Goal: Task Accomplishment & Management: Use online tool/utility

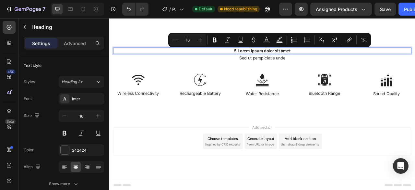
click at [290, 58] on p "5 Lorem ipsum dolor sit amet" at bounding box center [304, 59] width 378 height 7
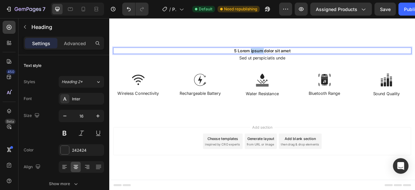
click at [290, 58] on p "5 Lorem ipsum dolor sit amet" at bounding box center [304, 59] width 378 height 7
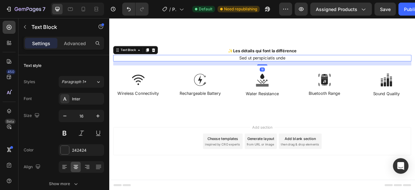
click at [306, 69] on p "Sed ut perspiciatis unde" at bounding box center [304, 69] width 378 height 7
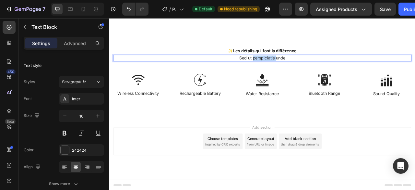
click at [306, 69] on p "Sed ut perspiciatis unde" at bounding box center [304, 69] width 378 height 7
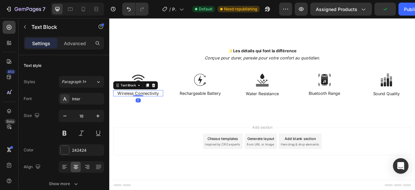
click at [155, 113] on p "Wireless Connectivity" at bounding box center [146, 113] width 62 height 7
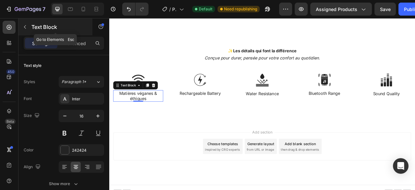
click at [25, 27] on icon "button" at bounding box center [24, 26] width 5 height 5
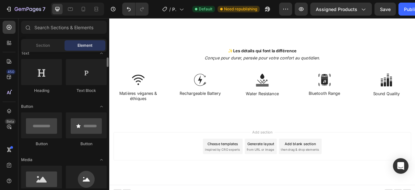
scroll to position [100, 0]
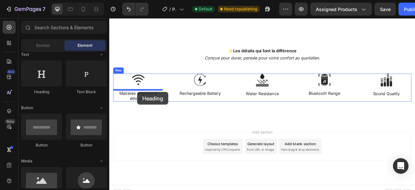
drag, startPoint x: 157, startPoint y: 97, endPoint x: 145, endPoint y: 112, distance: 19.1
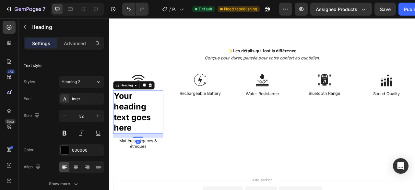
click at [146, 143] on h2 "Your heading text goes here" at bounding box center [146, 137] width 64 height 55
click at [146, 143] on p "Your heading text goes here" at bounding box center [146, 137] width 62 height 54
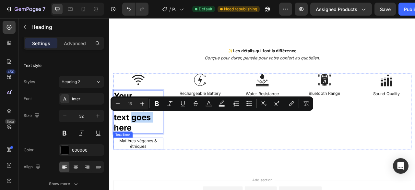
click at [148, 173] on p "Matières véganes & éthiques" at bounding box center [146, 178] width 62 height 14
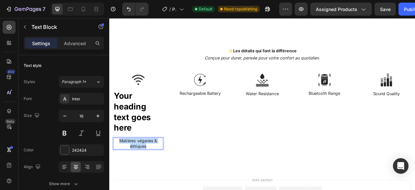
click at [148, 173] on p "Matières véganes & éthiques" at bounding box center [146, 178] width 62 height 14
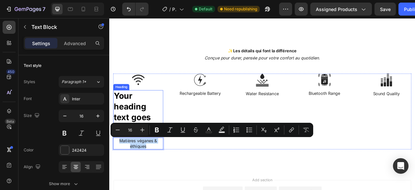
click at [141, 133] on p "Your heading text goes here" at bounding box center [146, 137] width 62 height 54
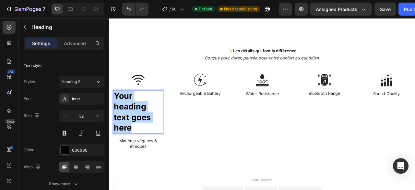
click at [141, 133] on p "Your heading text goes here" at bounding box center [146, 137] width 62 height 54
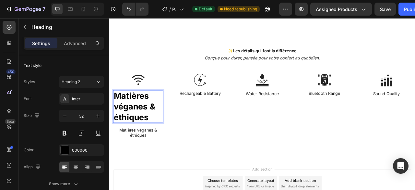
click at [137, 128] on p "Matières véganes & éthiques" at bounding box center [146, 130] width 62 height 41
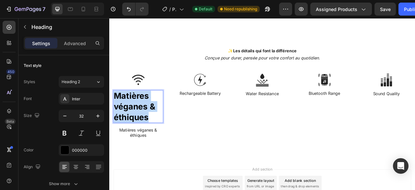
click at [137, 128] on p "Matières véganes & éthiques" at bounding box center [146, 130] width 62 height 41
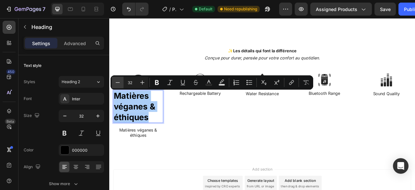
click at [119, 83] on icon "Editor contextual toolbar" at bounding box center [117, 82] width 6 height 6
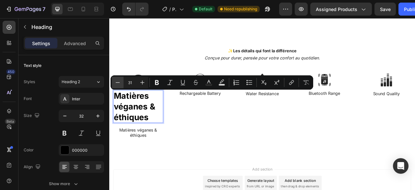
click at [119, 83] on icon "Editor contextual toolbar" at bounding box center [117, 82] width 6 height 6
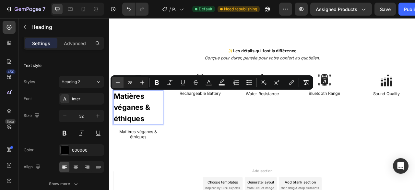
click at [119, 83] on icon "Editor contextual toolbar" at bounding box center [117, 82] width 6 height 6
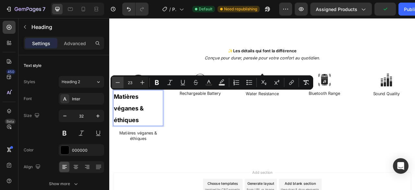
click at [119, 83] on icon "Editor contextual toolbar" at bounding box center [117, 82] width 6 height 6
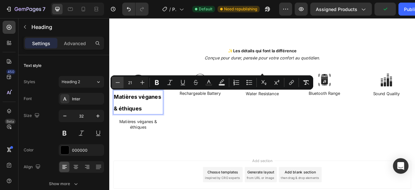
click at [119, 83] on icon "Editor contextual toolbar" at bounding box center [117, 82] width 6 height 6
click at [122, 83] on button "Minus" at bounding box center [118, 83] width 12 height 12
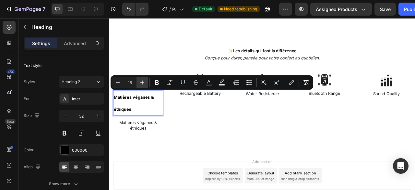
click at [141, 83] on icon "Editor contextual toolbar" at bounding box center [142, 82] width 6 height 6
type input "18"
click at [152, 139] on p "Matières véganes & éthiques" at bounding box center [146, 125] width 62 height 30
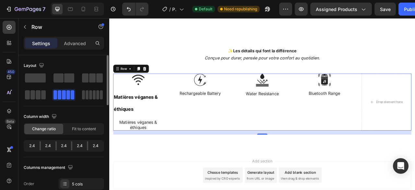
click at [87, 145] on div at bounding box center [87, 145] width 1 height 9
drag, startPoint x: 449, startPoint y: 134, endPoint x: 429, endPoint y: 134, distance: 19.5
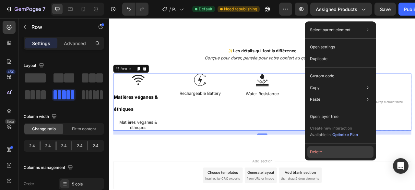
click at [330, 153] on button "Delete" at bounding box center [340, 152] width 66 height 12
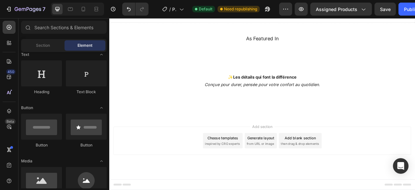
scroll to position [647, 0]
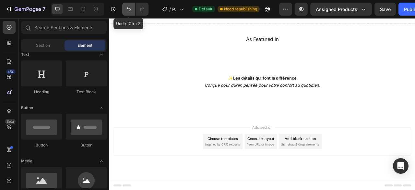
click at [132, 8] on button "Undo/Redo" at bounding box center [128, 9] width 13 height 13
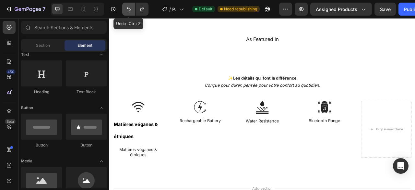
scroll to position [682, 0]
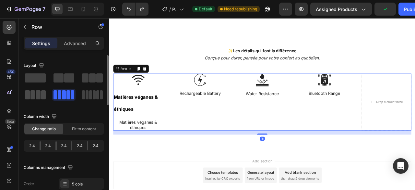
click at [96, 93] on span at bounding box center [97, 94] width 3 height 9
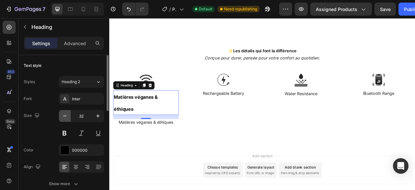
click at [67, 115] on icon "button" at bounding box center [65, 116] width 6 height 6
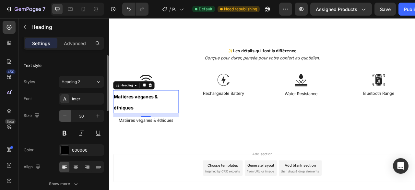
click at [67, 115] on icon "button" at bounding box center [65, 116] width 6 height 6
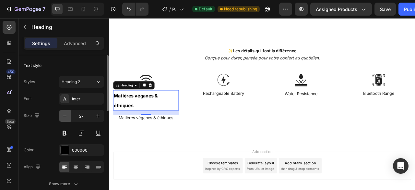
click at [67, 115] on icon "button" at bounding box center [65, 116] width 6 height 6
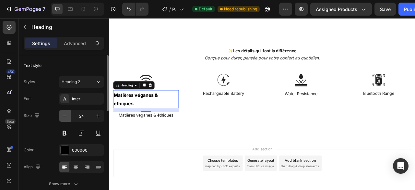
click at [67, 115] on icon "button" at bounding box center [65, 116] width 6 height 6
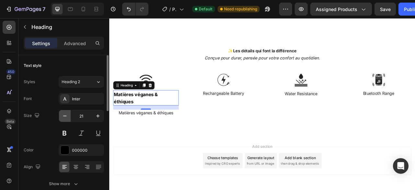
click at [67, 115] on icon "button" at bounding box center [65, 116] width 6 height 6
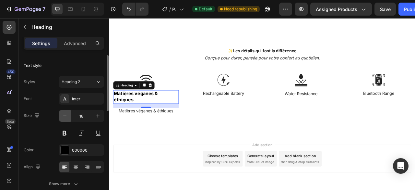
click at [67, 115] on icon "button" at bounding box center [65, 116] width 6 height 6
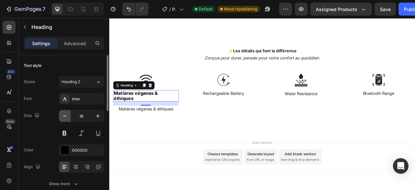
click at [67, 115] on icon "button" at bounding box center [65, 116] width 6 height 6
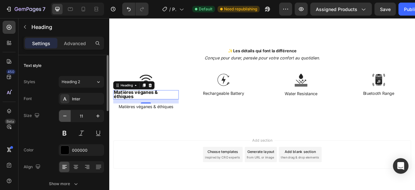
click at [67, 115] on icon "button" at bounding box center [65, 116] width 6 height 6
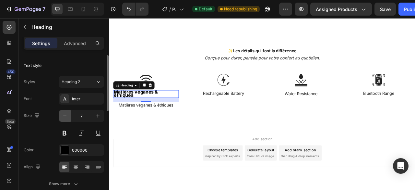
click at [67, 115] on icon "button" at bounding box center [65, 116] width 6 height 6
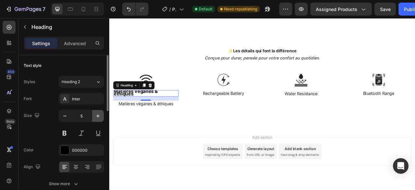
click at [97, 115] on icon "button" at bounding box center [98, 116] width 6 height 6
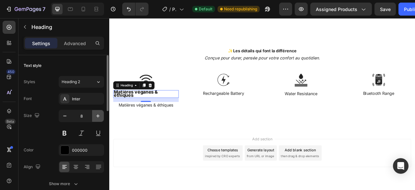
click at [97, 115] on icon "button" at bounding box center [98, 116] width 6 height 6
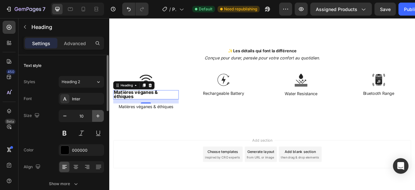
click at [97, 115] on icon "button" at bounding box center [98, 116] width 6 height 6
type input "14"
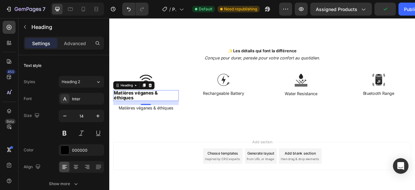
click at [147, 120] on p "Matières véganes & éthiques" at bounding box center [156, 116] width 82 height 12
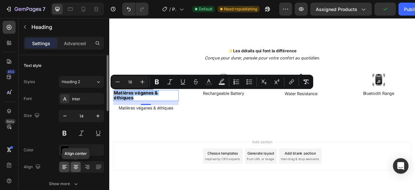
click at [78, 164] on icon at bounding box center [76, 166] width 6 height 6
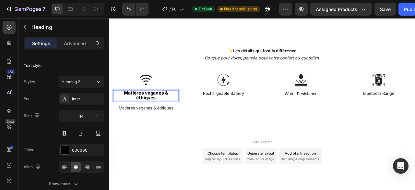
click at [155, 112] on span "Matières véganes & éthiques" at bounding box center [156, 116] width 56 height 13
click at [154, 112] on span "Matières véganes & éthiques" at bounding box center [156, 116] width 56 height 13
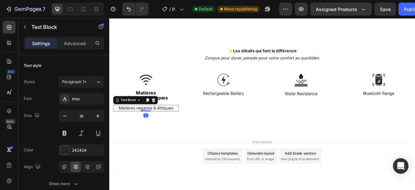
click at [150, 135] on div "Matières véganes & éthiques Text Block 0" at bounding box center [155, 132] width 83 height 8
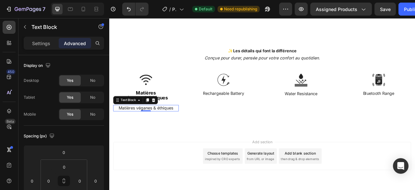
click at [171, 133] on p "Matières véganes & éthiques" at bounding box center [156, 132] width 82 height 7
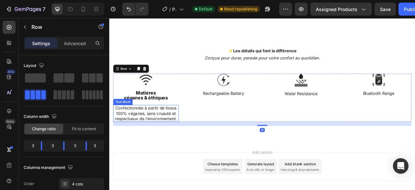
click at [173, 138] on p "Confectionnée à partir de tissus 100% véganes, sans cruauté et respectueux de l…" at bounding box center [156, 139] width 82 height 20
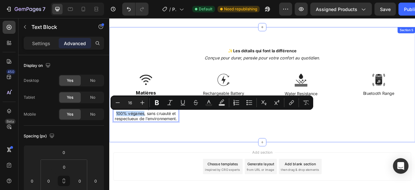
drag, startPoint x: 152, startPoint y: 140, endPoint x: 114, endPoint y: 138, distance: 37.7
click at [114, 138] on div "Confectionnée à partir de tissus 100% véganes, sans cruauté et respectueux de l…" at bounding box center [155, 138] width 83 height 21
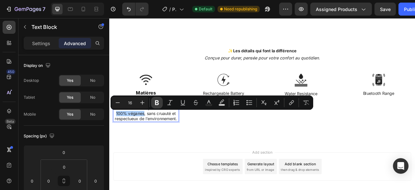
click at [158, 102] on icon "Editor contextual toolbar" at bounding box center [157, 102] width 4 height 5
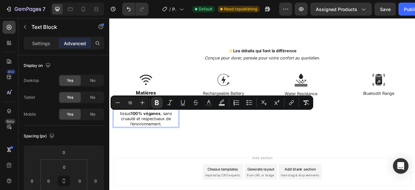
click at [174, 139] on p "Confectionnée à partir de tissus 100% véganes , sans cruauté et respectueux de …" at bounding box center [156, 142] width 82 height 27
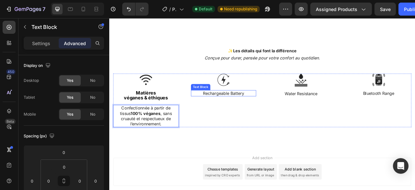
click at [230, 113] on p "Rechargeable Battery" at bounding box center [255, 113] width 82 height 7
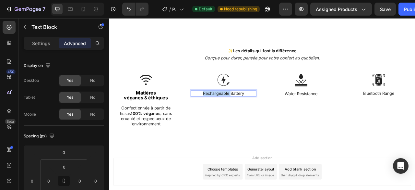
click at [230, 113] on p "Rechargeable Battery" at bounding box center [255, 113] width 82 height 7
click at [266, 115] on p "Chaleur matelassée & confort durable" at bounding box center [255, 117] width 82 height 14
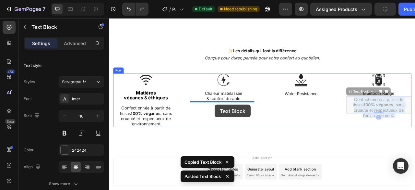
drag, startPoint x: 421, startPoint y: 124, endPoint x: 244, endPoint y: 128, distance: 177.8
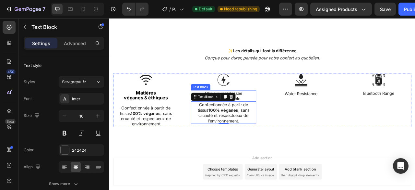
click at [279, 115] on p "Chaleur matelassée" at bounding box center [255, 113] width 82 height 7
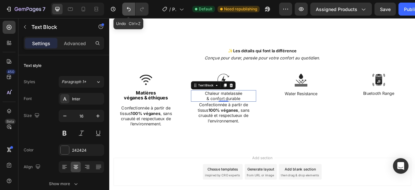
click at [124, 9] on button "Undo/Redo" at bounding box center [128, 9] width 13 height 13
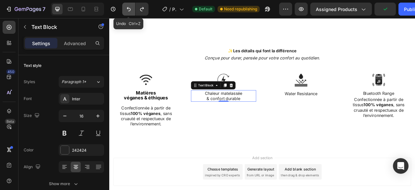
click at [124, 9] on button "Undo/Redo" at bounding box center [128, 9] width 13 height 13
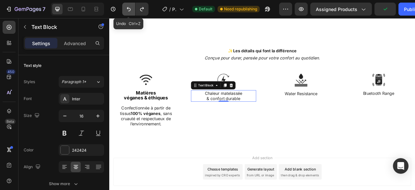
click at [124, 9] on button "Undo/Redo" at bounding box center [128, 9] width 13 height 13
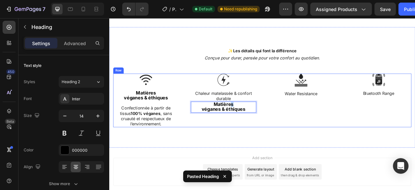
drag, startPoint x: 262, startPoint y: 129, endPoint x: 262, endPoint y: 106, distance: 23.0
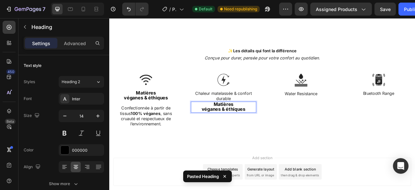
click at [260, 132] on span "véganes & éthiques" at bounding box center [255, 133] width 56 height 7
click at [271, 144] on div "Image Chaleur matelassée & confort durable Text Block Matières véganes & éthiqu…" at bounding box center [254, 123] width 83 height 68
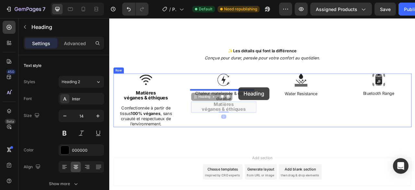
drag, startPoint x: 275, startPoint y: 134, endPoint x: 273, endPoint y: 106, distance: 28.3
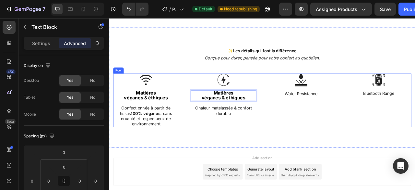
click at [262, 130] on p "Chaleur matelassée & confort durable" at bounding box center [255, 136] width 82 height 14
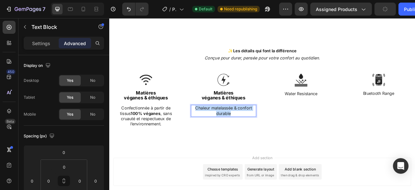
click at [262, 130] on p "Chaleur matelassée & confort durable" at bounding box center [255, 136] width 82 height 14
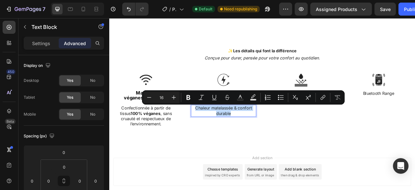
click at [224, 133] on p "Chaleur matelassée & confort durable" at bounding box center [255, 136] width 82 height 14
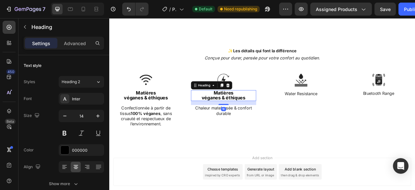
click at [245, 119] on span "véganes & éthiques" at bounding box center [255, 119] width 56 height 7
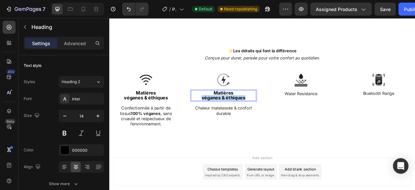
click at [245, 119] on span "véganes & éthiques" at bounding box center [255, 119] width 56 height 7
click at [257, 119] on p "Chaleur matelassée & confort durable" at bounding box center [255, 116] width 82 height 12
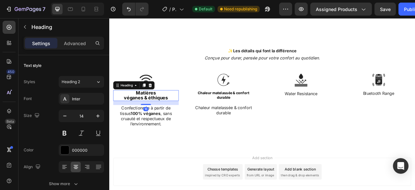
click at [172, 119] on span "véganes & éthiques" at bounding box center [156, 119] width 56 height 7
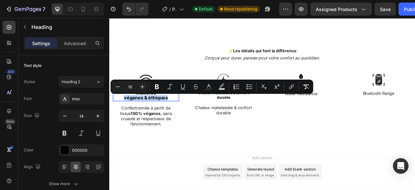
click at [172, 119] on span "véganes & éthiques" at bounding box center [156, 119] width 56 height 7
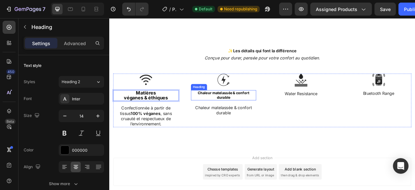
click at [230, 118] on p "Chaleur matelassée & confort durable" at bounding box center [255, 116] width 82 height 12
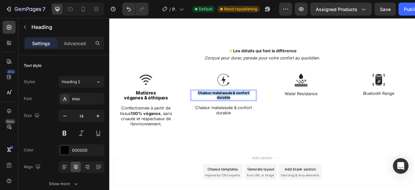
click at [230, 118] on p "Chaleur matelassée & confort durable" at bounding box center [255, 116] width 82 height 12
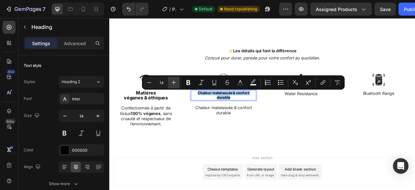
click at [175, 82] on icon "Editor contextual toolbar" at bounding box center [174, 82] width 4 height 4
type input "18"
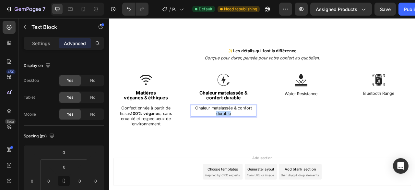
click at [255, 138] on p "Chaleur matelassée & confort durable" at bounding box center [255, 136] width 82 height 14
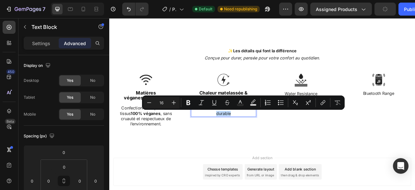
click at [250, 138] on p "Chaleur matelassée & confort durable" at bounding box center [255, 136] width 82 height 14
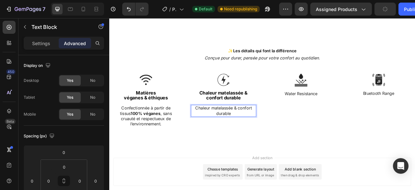
click at [250, 138] on p "Chaleur matelassée & confort durable" at bounding box center [255, 136] width 82 height 14
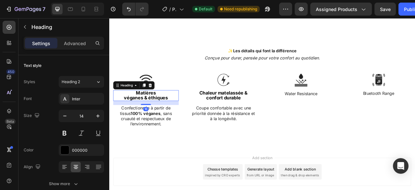
click at [164, 113] on span "Matières" at bounding box center [155, 113] width 25 height 7
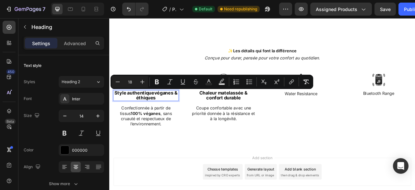
type input "14"
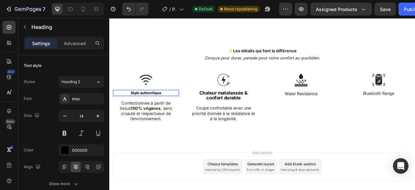
click at [167, 113] on p "Style authentique" at bounding box center [156, 113] width 82 height 6
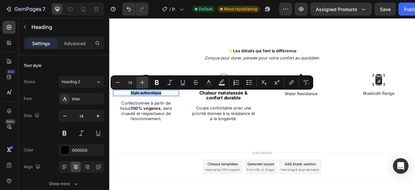
click at [139, 84] on icon "Editor contextual toolbar" at bounding box center [142, 82] width 6 height 6
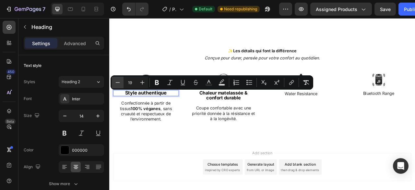
click at [119, 83] on icon "Editor contextual toolbar" at bounding box center [117, 82] width 6 height 6
type input "18"
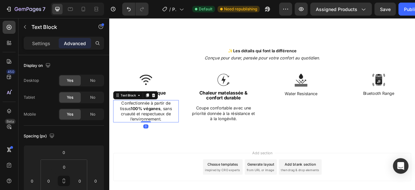
click at [164, 138] on p "Confectionnée à partir de tissus 100% véganes , sans cruauté et respectueux de …" at bounding box center [156, 136] width 82 height 27
click at [168, 136] on p "Confectionnée à partir de tissus 100% véganes , sans cruauté et respectueux de …" at bounding box center [156, 136] width 82 height 27
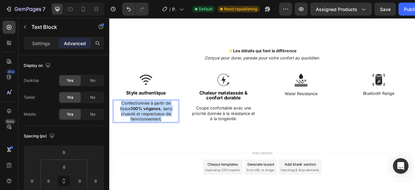
click at [168, 136] on p "Confectionnée à partir de tissus 100% véganes , sans cruauté et respectueux de …" at bounding box center [156, 136] width 82 height 27
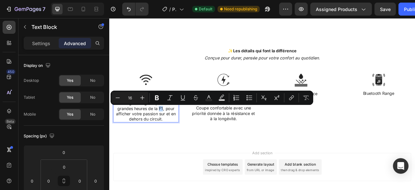
drag, startPoint x: 172, startPoint y: 133, endPoint x: 177, endPoint y: 133, distance: 5.8
click at [177, 133] on p "Design vintage inspiré des grandes heures de la F1, pour afficher votre passion…" at bounding box center [156, 136] width 82 height 27
click at [220, 99] on icon "Editor contextual toolbar" at bounding box center [222, 97] width 6 height 6
type input "000000"
type input "77"
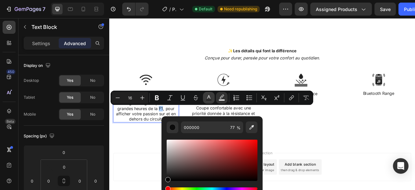
click at [213, 99] on button "Text Color" at bounding box center [209, 98] width 12 height 12
type input "242424"
click at [253, 144] on div "Editor contextual toolbar" at bounding box center [212, 159] width 91 height 41
click at [254, 142] on div "Editor contextual toolbar" at bounding box center [254, 142] width 5 height 5
type input "EF0B0B"
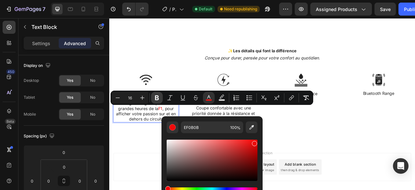
click at [159, 100] on icon "Editor contextual toolbar" at bounding box center [157, 97] width 6 height 6
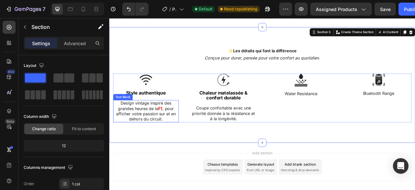
click at [177, 136] on p "Design vintage inspiré des grandes heures de la F1 , pour afficher votre passio…" at bounding box center [156, 136] width 82 height 27
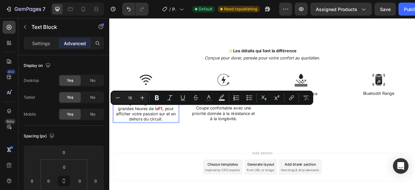
click at [177, 134] on p "Design vintage inspiré des grandes heures de la F1 , pour afficher votre passio…" at bounding box center [156, 136] width 82 height 27
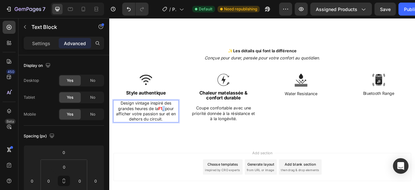
click at [177, 134] on p "Design vintage inspiré des grandes heures de la F1 , pour afficher votre passio…" at bounding box center [156, 136] width 82 height 27
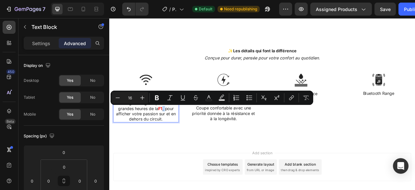
click at [177, 134] on p "Design vintage inspiré des grandes heures de la F1 , pour afficher votre passio…" at bounding box center [156, 136] width 82 height 27
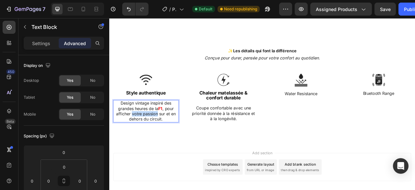
drag, startPoint x: 138, startPoint y: 139, endPoint x: 169, endPoint y: 141, distance: 31.2
click at [169, 141] on p "Design vintage inspiré des grandes heures de la F1 , pour afficher votre passio…" at bounding box center [156, 136] width 82 height 27
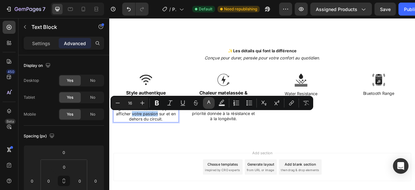
click at [211, 102] on icon "Editor contextual toolbar" at bounding box center [209, 103] width 6 height 6
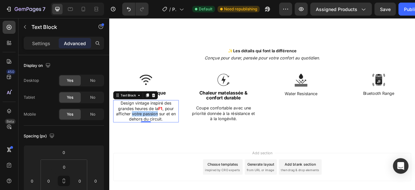
scroll to position [715, 0]
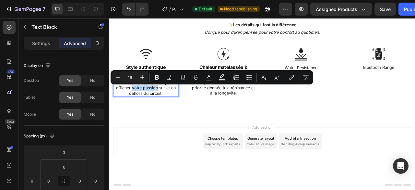
click at [150, 107] on p "Design vintage inspiré des grandes heures de la F1 , pour afficher votre passio…" at bounding box center [156, 103] width 82 height 27
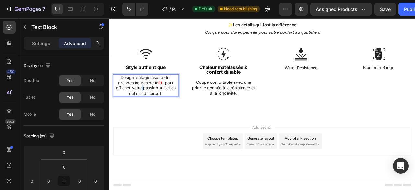
click at [150, 107] on p "Design vintage inspiré des grandes heures de la F1 , pour afficher votre passio…" at bounding box center [156, 103] width 82 height 27
drag, startPoint x: 137, startPoint y: 107, endPoint x: 170, endPoint y: 108, distance: 32.8
click at [170, 108] on p "Design vintage inspiré des grandes heures de la F1 , pour afficher votre passio…" at bounding box center [156, 103] width 82 height 27
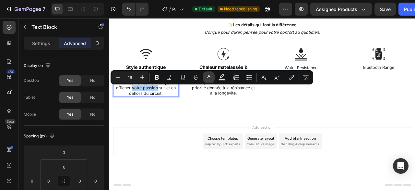
click at [208, 76] on icon "Editor contextual toolbar" at bounding box center [208, 77] width 3 height 4
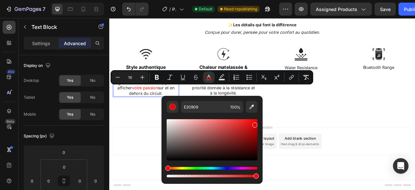
drag, startPoint x: 254, startPoint y: 124, endPoint x: 258, endPoint y: 117, distance: 7.5
click at [258, 117] on div "E20909 100 %" at bounding box center [212, 137] width 101 height 83
type input "FF0000"
click at [157, 76] on icon "Editor contextual toolbar" at bounding box center [157, 77] width 6 height 6
click at [171, 77] on icon "Editor contextual toolbar" at bounding box center [170, 77] width 6 height 6
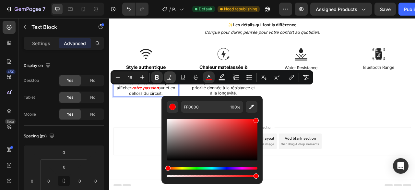
click at [170, 76] on icon "Editor contextual toolbar" at bounding box center [170, 77] width 6 height 6
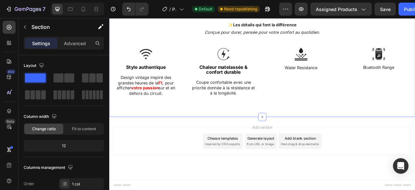
click at [159, 133] on div "✨ Les détails qui font la différence Heading Conçue pour durer, pensée pour vot…" at bounding box center [303, 70] width 389 height 147
click at [242, 80] on span "Chaleur matelassée & confort durable" at bounding box center [254, 83] width 61 height 13
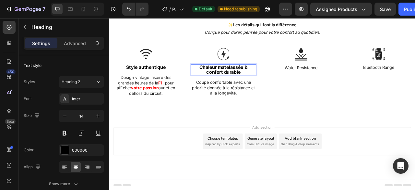
click at [242, 80] on span "Chaleur matelassée & confort durable" at bounding box center [254, 83] width 61 height 13
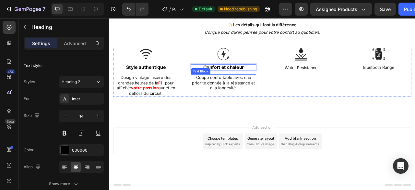
click at [247, 99] on p "Coupe confortable avec une priorité donnée à la résistance et à la longévité." at bounding box center [255, 100] width 82 height 20
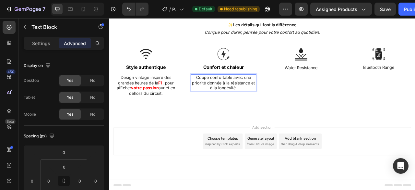
click at [257, 102] on p "Coupe confortable avec une priorité donnée à la résistance et à la longévité." at bounding box center [255, 100] width 82 height 20
click at [338, 79] on p "Water Resistance" at bounding box center [353, 81] width 82 height 7
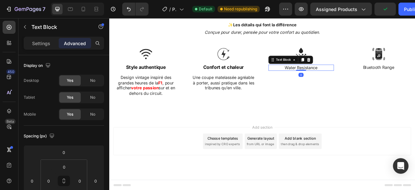
click at [338, 79] on p "Water Resistance" at bounding box center [353, 81] width 82 height 7
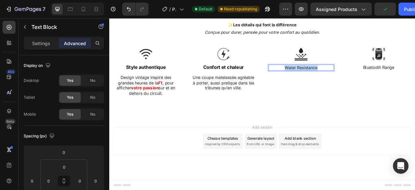
click at [338, 79] on p "Water Resistance" at bounding box center [353, 81] width 82 height 7
click at [341, 80] on p "Prête à l’action" at bounding box center [353, 81] width 82 height 7
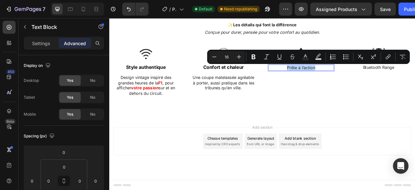
click at [341, 80] on p "Prête à l’action" at bounding box center [353, 81] width 82 height 7
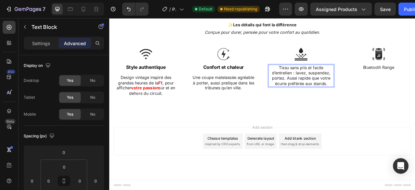
click at [346, 91] on p "Tissu sans plis et facile d’entretien : lavez, suspendez, portez. Aussi rapide …" at bounding box center [353, 91] width 82 height 27
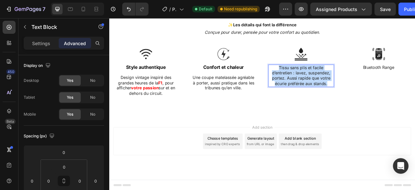
click at [346, 91] on p "Tissu sans plis et facile d’entretien : lavez, suspendez, portez. Aussi rapide …" at bounding box center [353, 91] width 82 height 27
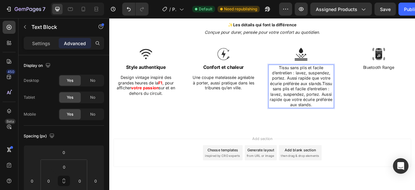
click at [347, 92] on p "Tissu sans plis et facile d’entretien : lavez, suspendez, portez. Aussi rapide …" at bounding box center [353, 105] width 82 height 54
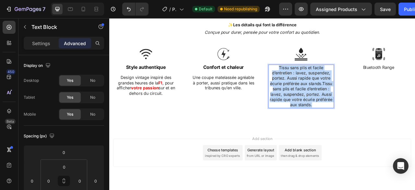
drag, startPoint x: 364, startPoint y: 128, endPoint x: 319, endPoint y: 82, distance: 64.2
click at [319, 82] on p "Tissu sans plis et facile d’entretien : lavez, suspendez, portez. Aussi rapide …" at bounding box center [353, 105] width 82 height 54
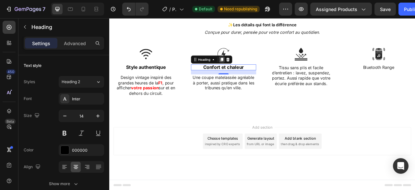
click at [253, 71] on icon at bounding box center [252, 70] width 4 height 5
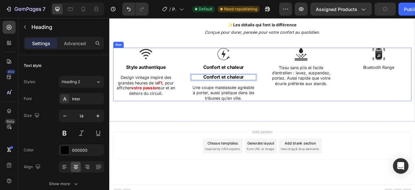
drag, startPoint x: 271, startPoint y: 93, endPoint x: 347, endPoint y: 76, distance: 78.5
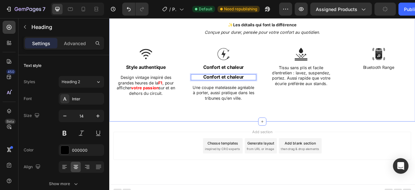
click at [303, 142] on div "✨ Les détails qui font la différence Heading Conçue pour durer, pensée pour vot…" at bounding box center [303, 73] width 389 height 153
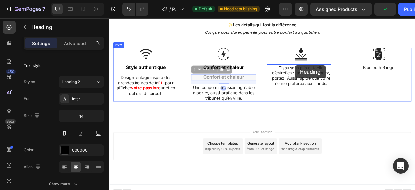
drag, startPoint x: 270, startPoint y: 93, endPoint x: 346, endPoint y: 78, distance: 77.1
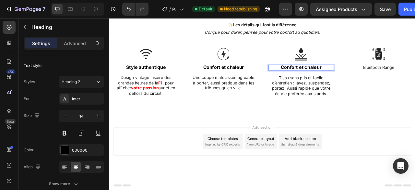
click at [346, 80] on span "Confort et chaleur" at bounding box center [354, 80] width 52 height 7
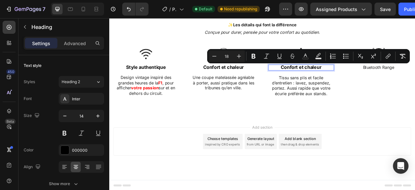
click at [346, 80] on span "Confort et chaleur" at bounding box center [354, 80] width 52 height 7
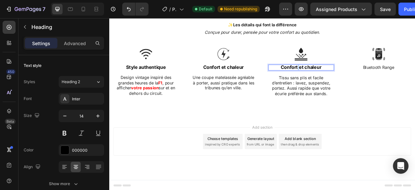
click at [346, 80] on span "Confort et chaleur" at bounding box center [354, 80] width 52 height 7
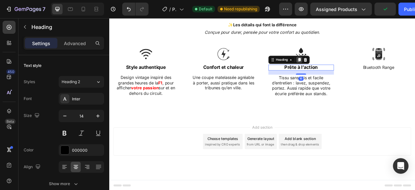
click at [350, 70] on icon at bounding box center [351, 71] width 4 height 5
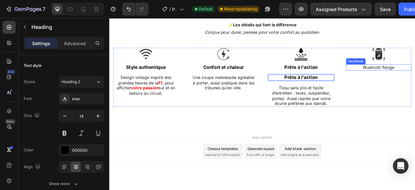
drag, startPoint x: 353, startPoint y: 93, endPoint x: 440, endPoint y: 80, distance: 87.7
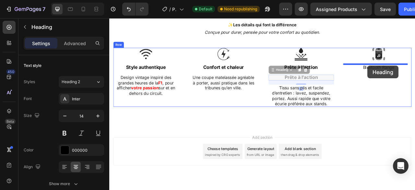
drag, startPoint x: 362, startPoint y: 93, endPoint x: 438, endPoint y: 78, distance: 77.4
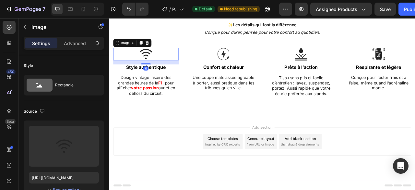
click at [154, 62] on img at bounding box center [156, 64] width 16 height 16
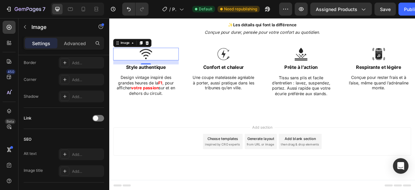
scroll to position [0, 0]
